Goal: Task Accomplishment & Management: Use online tool/utility

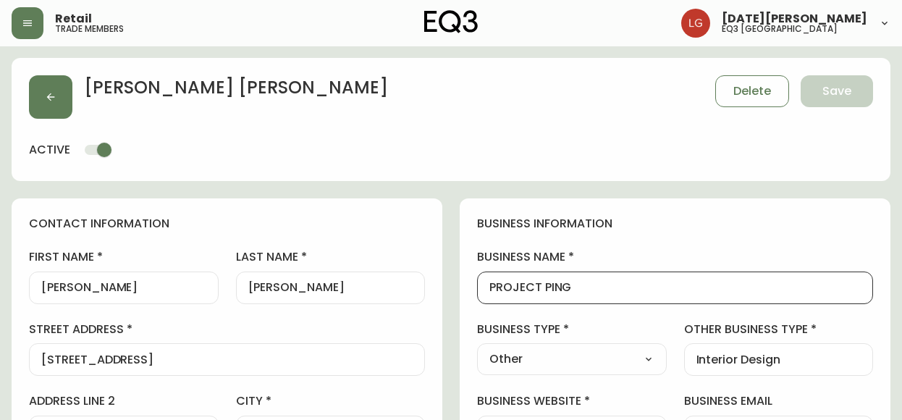
select select "BC"
select select "CA"
select select "CA_EN"
select select "Other"
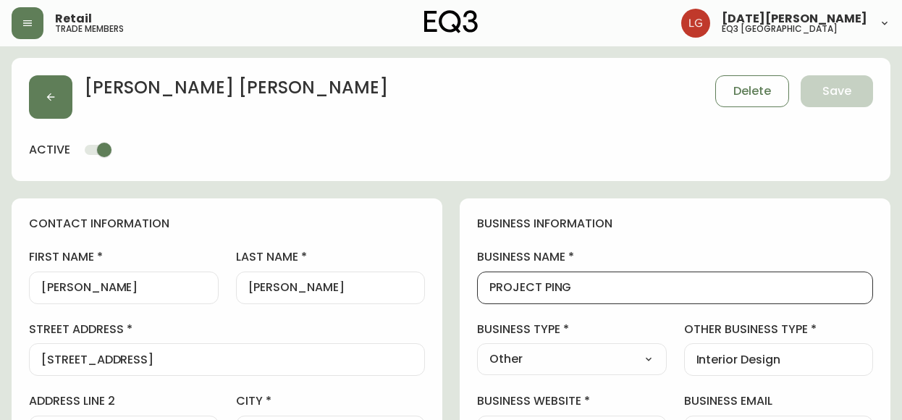
select select "cjw10z96p001r6gs00juufhhe"
select select "false"
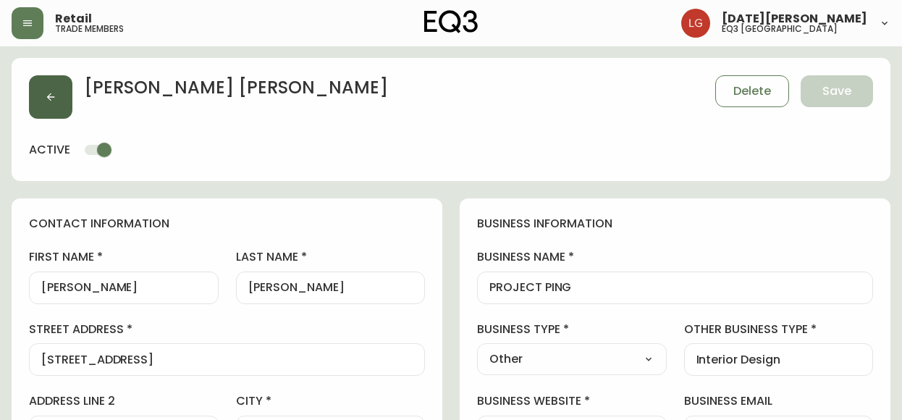
click at [54, 109] on button "button" at bounding box center [50, 96] width 43 height 43
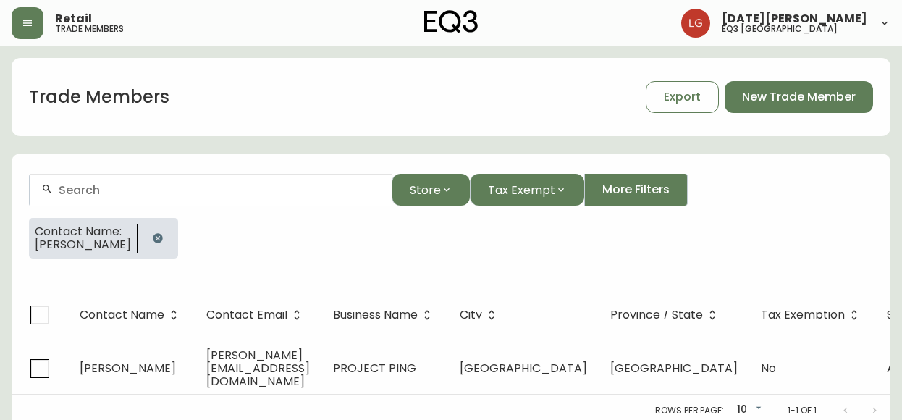
click at [164, 241] on icon "button" at bounding box center [158, 238] width 12 height 12
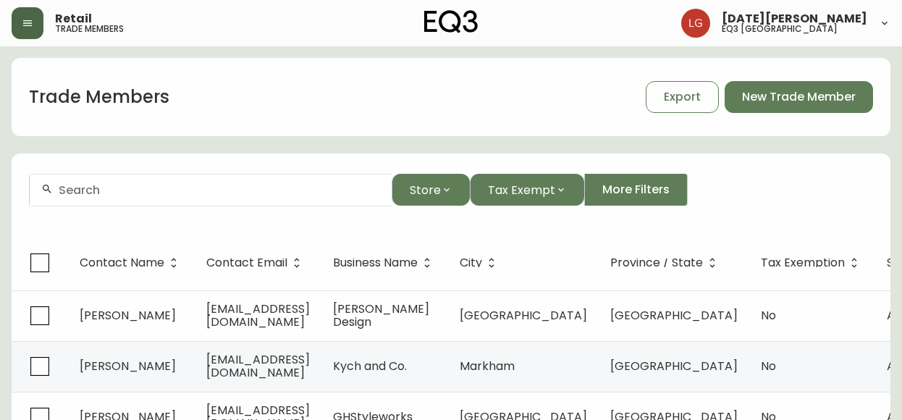
click at [23, 22] on icon "button" at bounding box center [28, 23] width 12 height 12
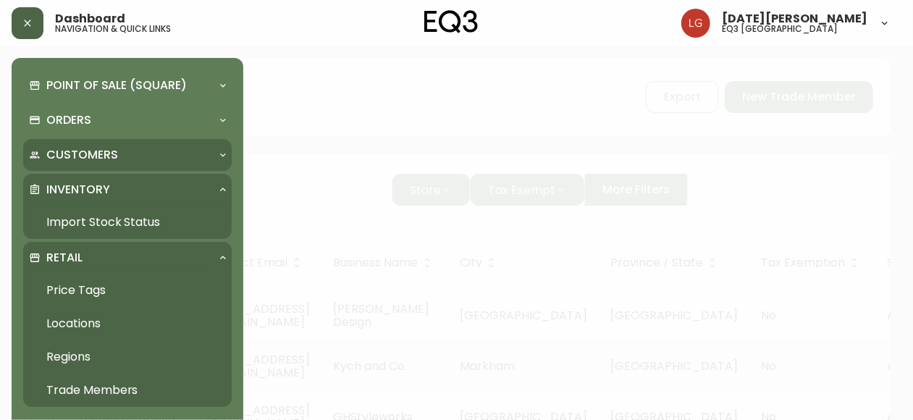
click at [98, 154] on p "Customers" at bounding box center [82, 155] width 72 height 16
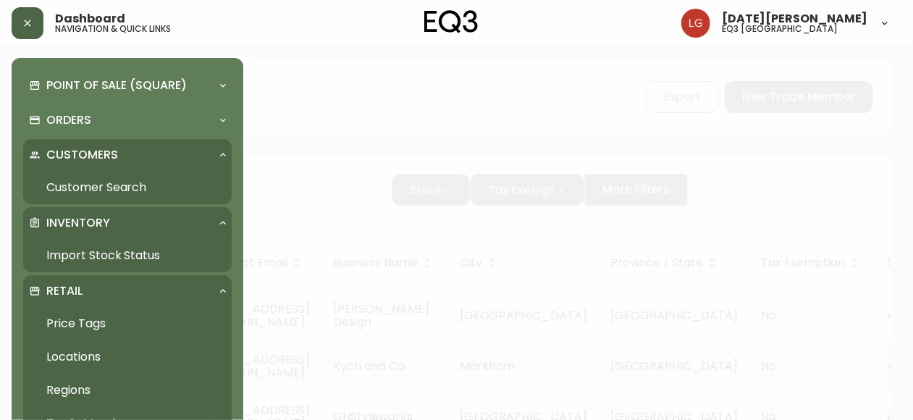
click at [98, 154] on p "Customers" at bounding box center [82, 155] width 72 height 16
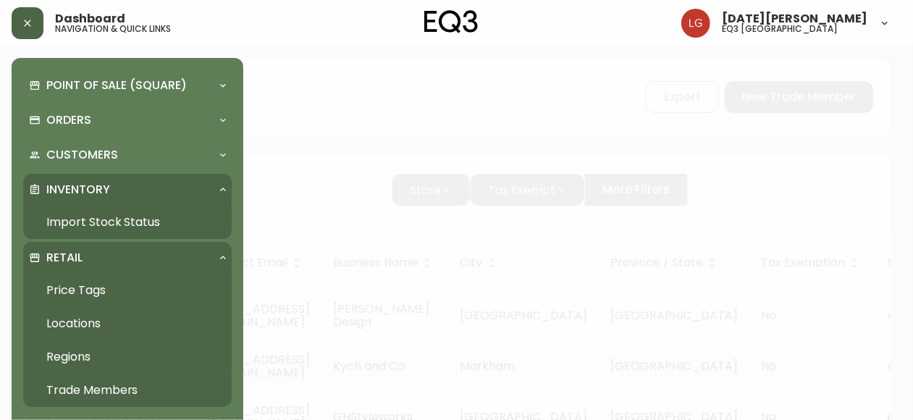
click at [87, 385] on link "Trade Members" at bounding box center [127, 390] width 209 height 33
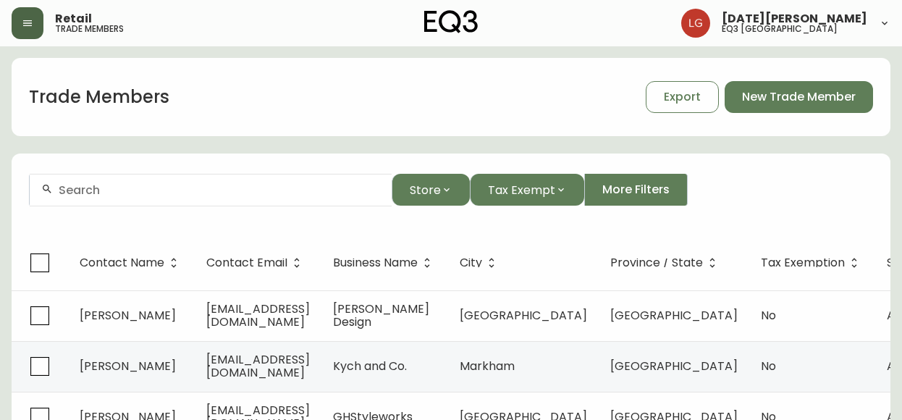
click at [33, 9] on div "Retail trade members [DATE][PERSON_NAME] eq3 [GEOGRAPHIC_DATA]" at bounding box center [451, 23] width 879 height 46
click at [28, 22] on icon "button" at bounding box center [27, 23] width 9 height 6
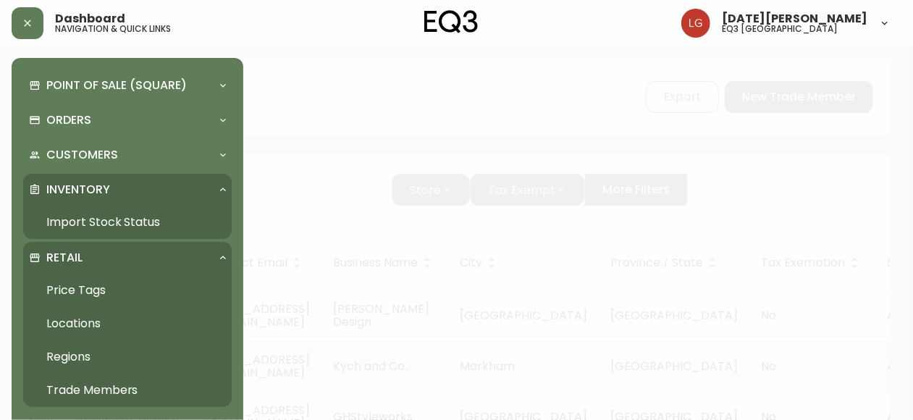
click at [108, 218] on link "Import Stock Status" at bounding box center [127, 222] width 209 height 33
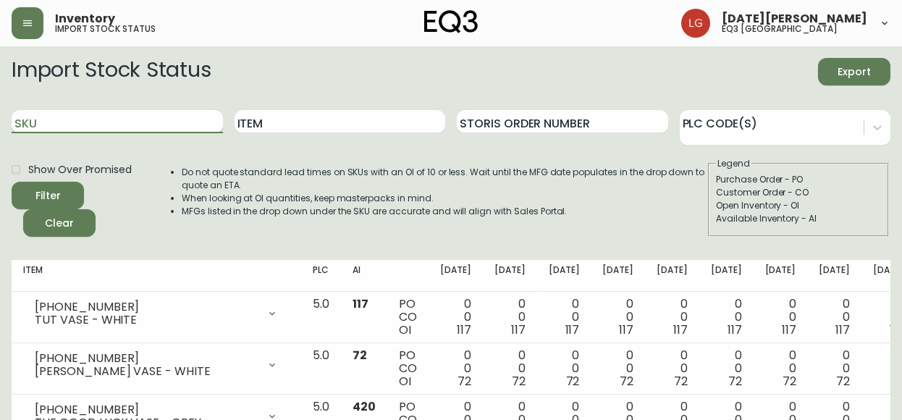
click at [158, 124] on input "SKU" at bounding box center [117, 121] width 211 height 23
paste input "[PHONE_NUMBER]"
click at [12, 182] on button "Filter" at bounding box center [48, 196] width 72 height 28
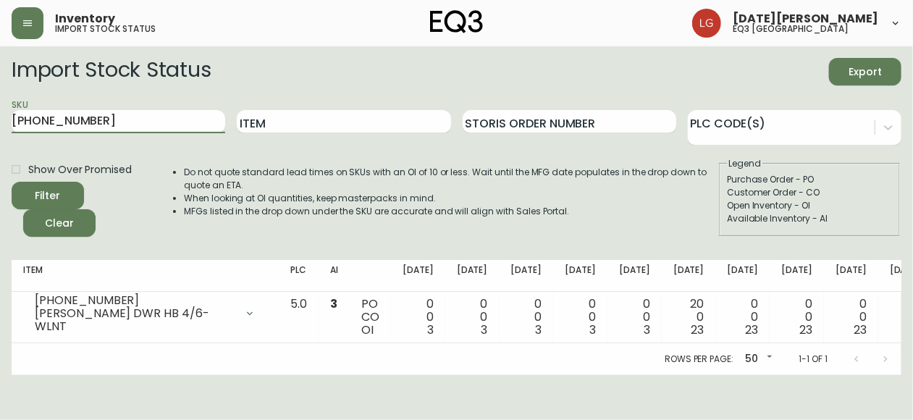
drag, startPoint x: 83, startPoint y: 121, endPoint x: -9, endPoint y: 135, distance: 93.1
click at [0, 135] on html "Inventory import stock status [DATE][PERSON_NAME] eq3 [GEOGRAPHIC_DATA] Import …" at bounding box center [456, 187] width 913 height 375
paste input "11"
click at [12, 182] on button "Filter" at bounding box center [48, 196] width 72 height 28
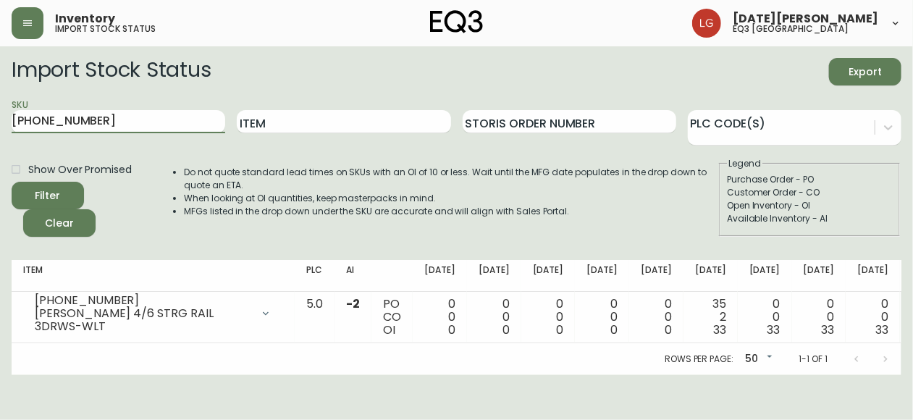
drag, startPoint x: 98, startPoint y: 124, endPoint x: -9, endPoint y: 113, distance: 107.7
click at [0, 113] on html "Inventory import stock status [DATE][PERSON_NAME] eq3 [GEOGRAPHIC_DATA] Import …" at bounding box center [456, 187] width 913 height 375
paste input "8"
click at [12, 182] on button "Filter" at bounding box center [48, 196] width 72 height 28
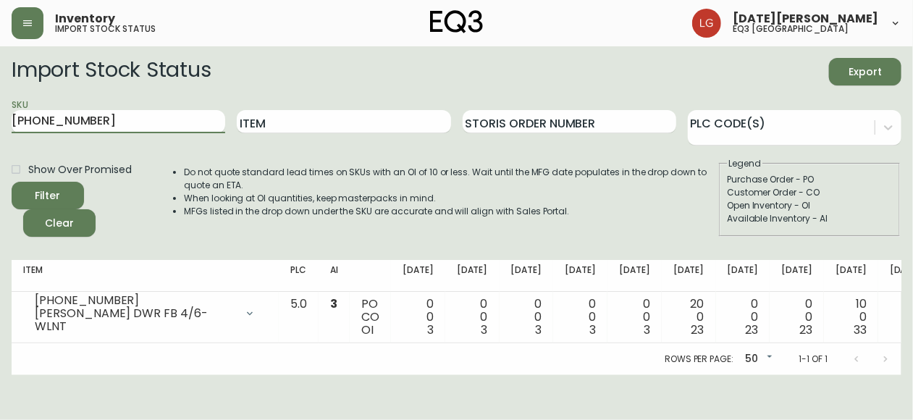
drag, startPoint x: 122, startPoint y: 122, endPoint x: -9, endPoint y: 114, distance: 130.6
click at [0, 114] on html "Inventory import stock status [DATE][PERSON_NAME] eq3 [GEOGRAPHIC_DATA] Import …" at bounding box center [456, 187] width 913 height 375
paste input "[PHONE_NUMBER]"
click at [12, 182] on button "Filter" at bounding box center [48, 196] width 72 height 28
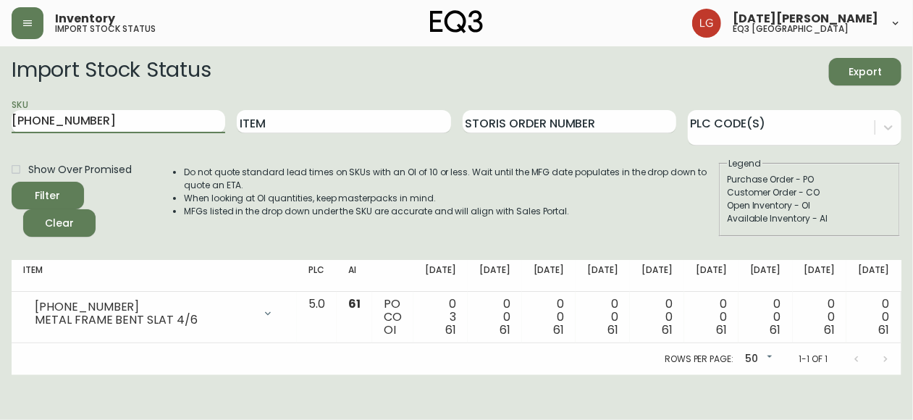
drag, startPoint x: 122, startPoint y: 125, endPoint x: -9, endPoint y: 129, distance: 130.4
click at [0, 129] on html "Inventory import stock status [DATE][PERSON_NAME] eq3 [GEOGRAPHIC_DATA] Import …" at bounding box center [456, 187] width 913 height 375
paste input "[PHONE_NUMBER]"
click at [12, 182] on button "Filter" at bounding box center [48, 196] width 72 height 28
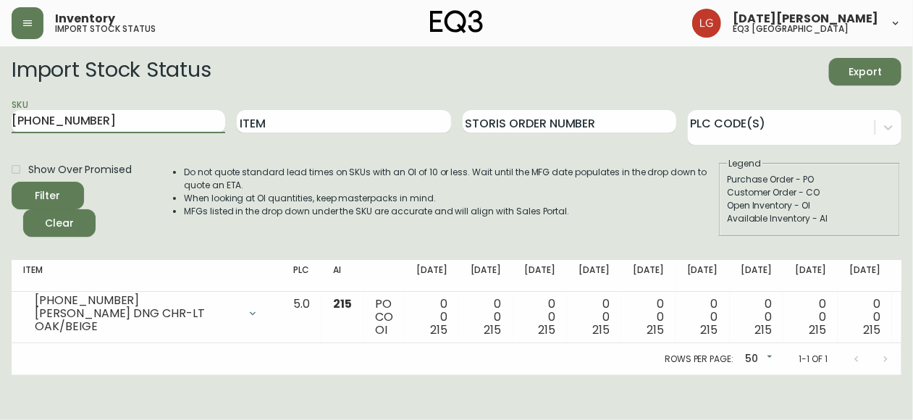
drag, startPoint x: 107, startPoint y: 119, endPoint x: -9, endPoint y: 110, distance: 116.2
click at [0, 110] on html "Inventory import stock status [DATE][PERSON_NAME] eq3 [GEOGRAPHIC_DATA] Import …" at bounding box center [456, 187] width 913 height 375
paste input "284-57-A"
type input "3020-284-57-A"
click at [12, 182] on button "Filter" at bounding box center [48, 196] width 72 height 28
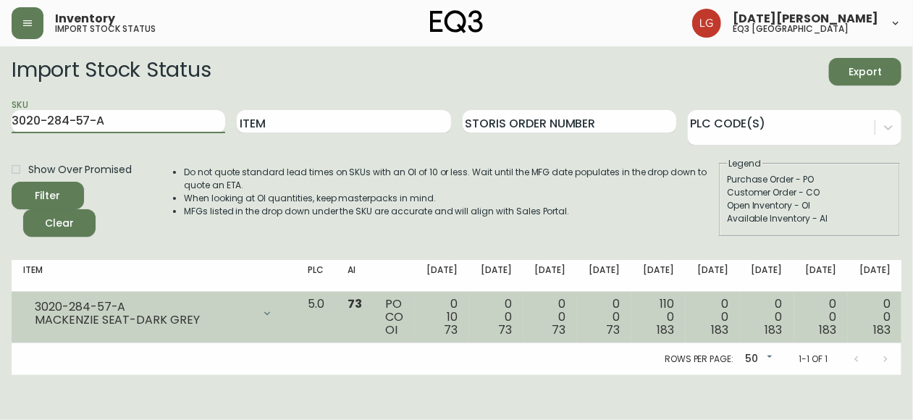
drag, startPoint x: 233, startPoint y: 318, endPoint x: 252, endPoint y: 312, distance: 19.7
click at [243, 314] on div "3020-284-57-A MACKENZIE SEAT-DARK GREY" at bounding box center [153, 314] width 261 height 32
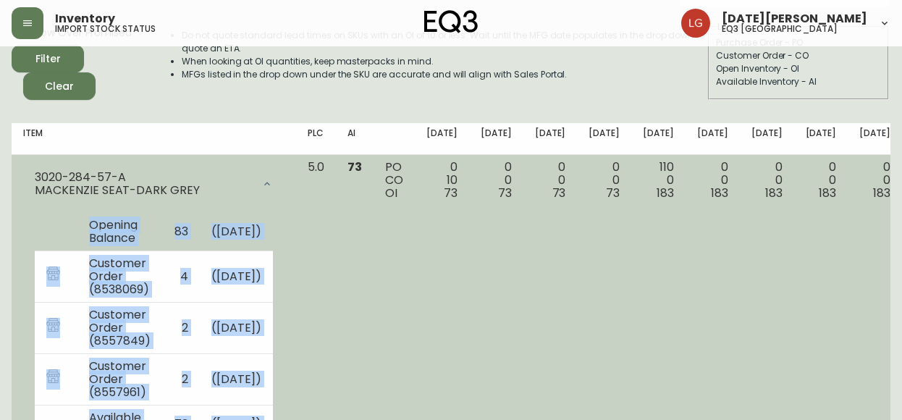
scroll to position [145, 0]
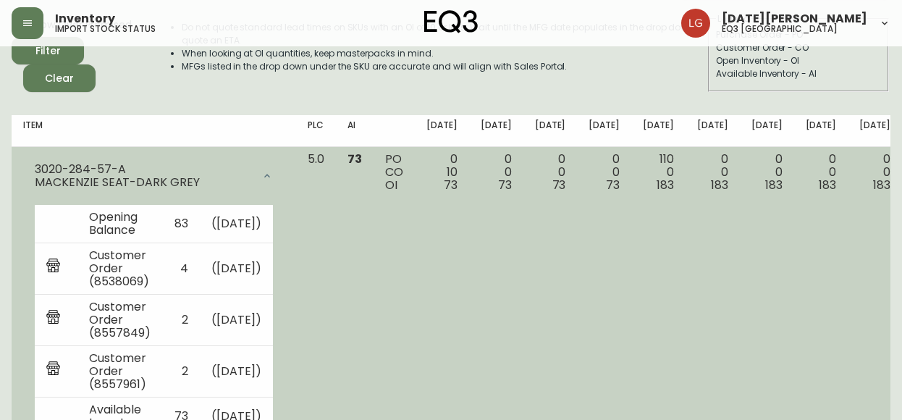
click at [336, 305] on td "73" at bounding box center [355, 352] width 38 height 410
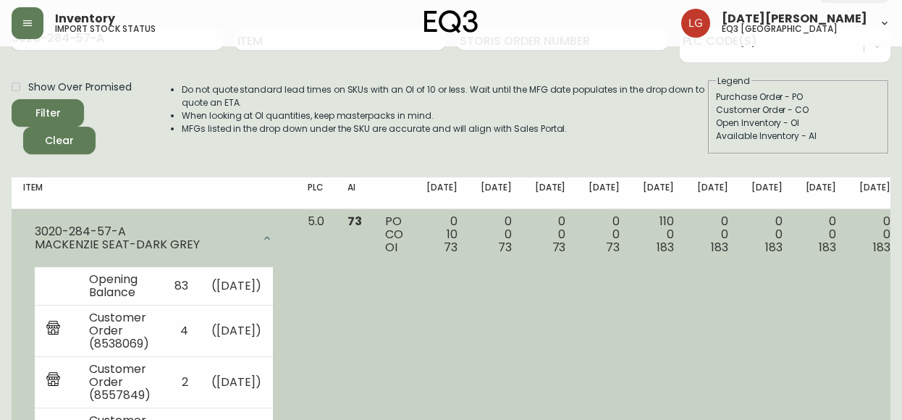
scroll to position [59, 0]
